Goal: Check status

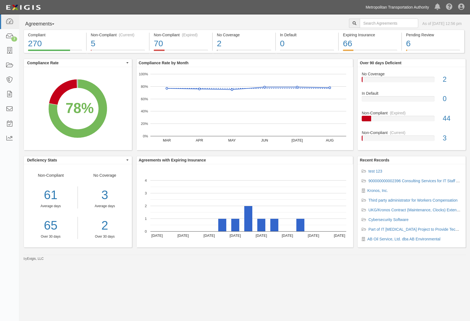
click at [399, 9] on link "Metropolitan Transportation Authority" at bounding box center [397, 7] width 69 height 11
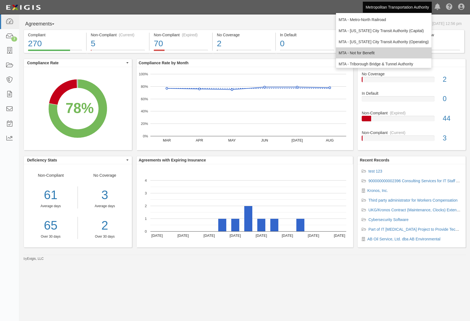
scroll to position [37, 0]
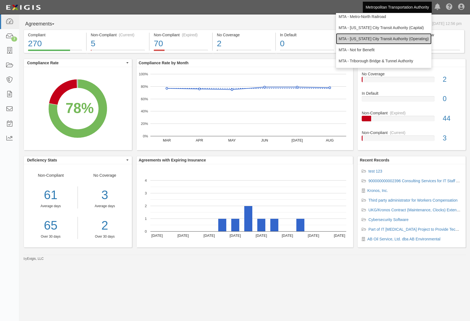
click at [400, 40] on link "MTA - [US_STATE] City Transit Authority (Operating)" at bounding box center [383, 38] width 95 height 11
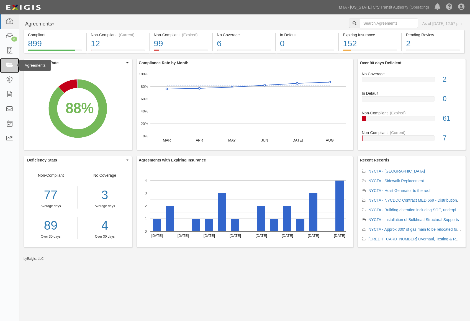
click at [14, 65] on link at bounding box center [9, 65] width 19 height 15
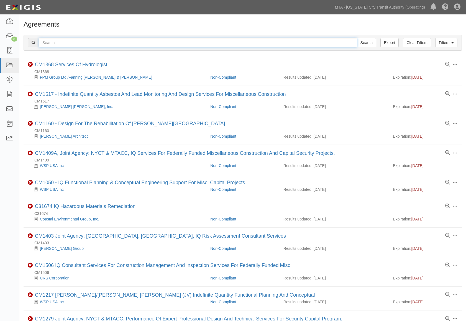
click at [58, 41] on input "text" at bounding box center [198, 42] width 318 height 9
paste input "71903-INS1578"
type input "71903-INS1578"
click at [356, 38] on input "Search" at bounding box center [365, 42] width 19 height 9
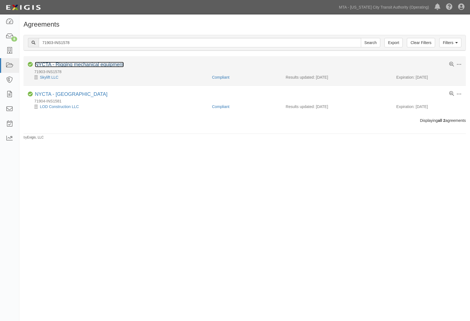
click at [102, 63] on link "NYCTA - Rigging mechanical equipment" at bounding box center [79, 65] width 89 height 6
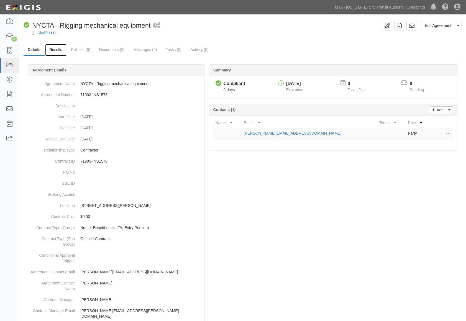
click at [52, 45] on link "Results" at bounding box center [55, 50] width 21 height 12
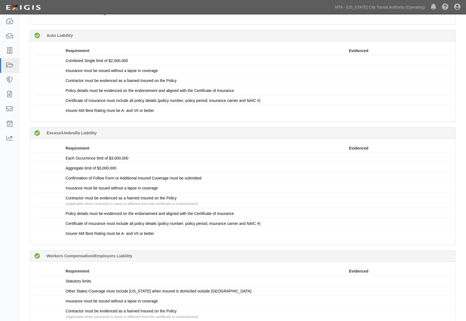
scroll to position [360, 0]
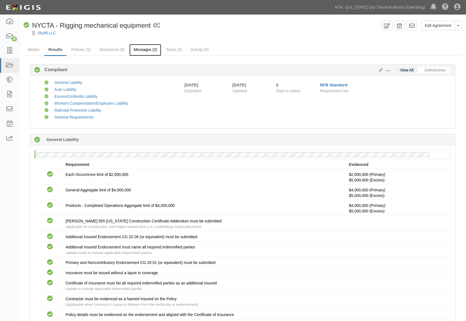
click at [138, 52] on link "Messages (2)" at bounding box center [145, 50] width 32 height 12
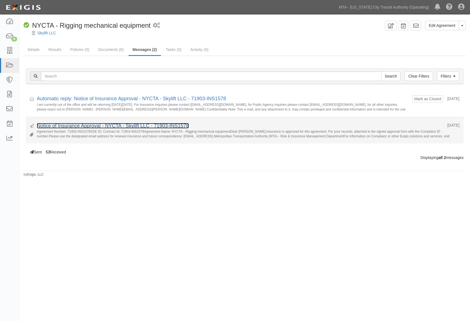
click at [126, 125] on link "Notice of Insurance Approval - NYCTA - Skylift LLC - 71903-INS1578" at bounding box center [113, 126] width 152 height 6
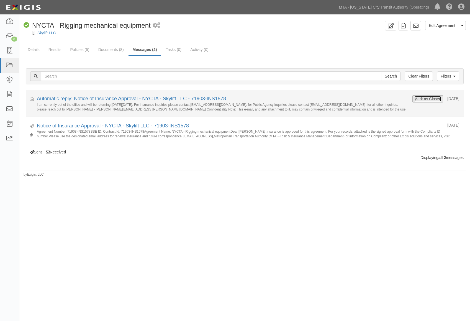
click at [427, 100] on button "Mark as Closed" at bounding box center [427, 99] width 27 height 6
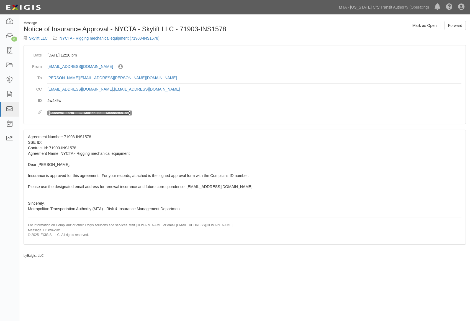
click at [102, 112] on link "Approval_Form_-_32_Morton_St___Manhattan..pdf" at bounding box center [89, 113] width 81 height 4
